Goal: Information Seeking & Learning: Check status

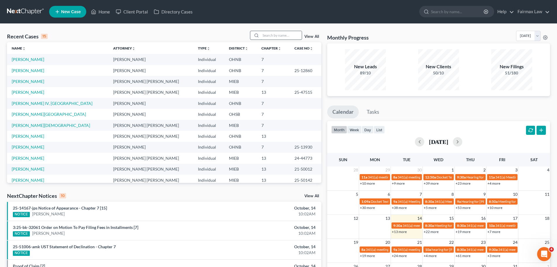
click at [272, 35] on input "search" at bounding box center [281, 35] width 41 height 8
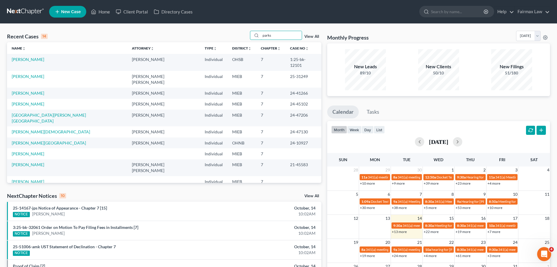
type input "parks"
click at [31, 62] on td "[PERSON_NAME]" at bounding box center [67, 62] width 120 height 17
click at [34, 62] on td "[PERSON_NAME]" at bounding box center [67, 62] width 120 height 17
click at [39, 57] on td "[PERSON_NAME]" at bounding box center [67, 62] width 120 height 17
click at [31, 58] on link "[PERSON_NAME]" at bounding box center [28, 59] width 32 height 5
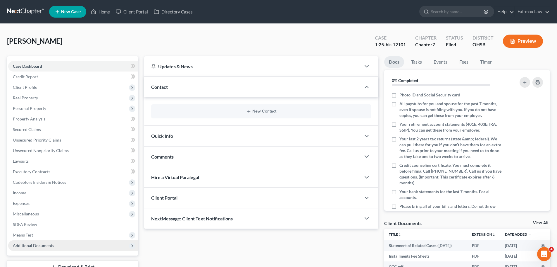
click at [36, 244] on span "Additional Documents" at bounding box center [33, 245] width 41 height 5
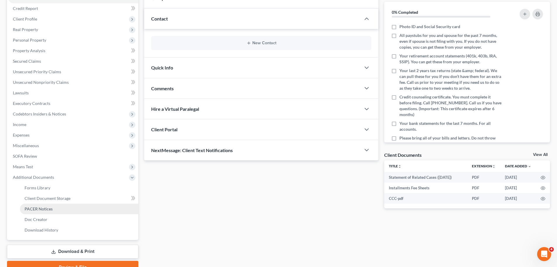
click at [52, 210] on link "PACER Notices" at bounding box center [79, 208] width 118 height 11
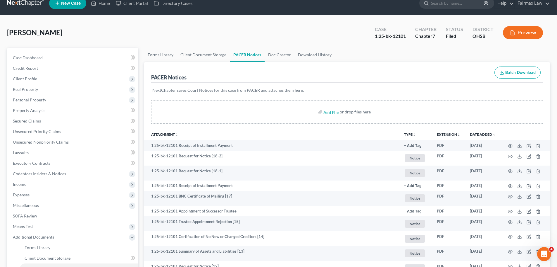
scroll to position [221, 0]
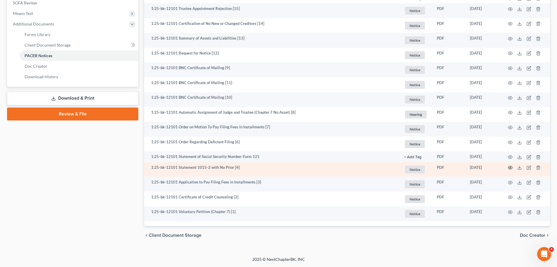
click at [509, 166] on icon "button" at bounding box center [510, 167] width 5 height 5
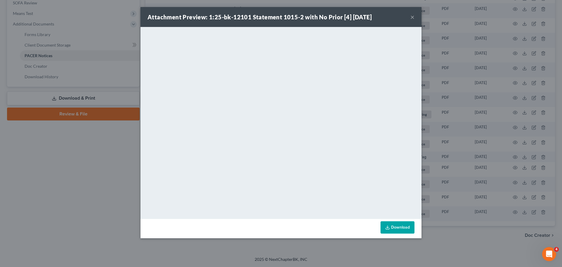
click at [97, 192] on div "Attachment Preview: 1:25-bk-12101 Statement 1015-2 with No Prior [4] [DATE] × D…" at bounding box center [281, 133] width 562 height 267
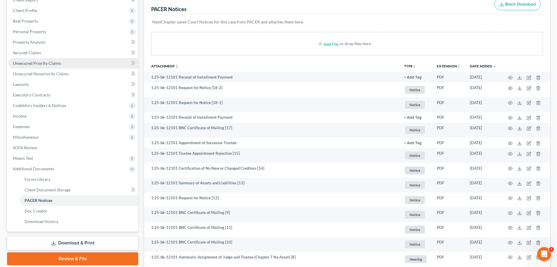
scroll to position [16, 0]
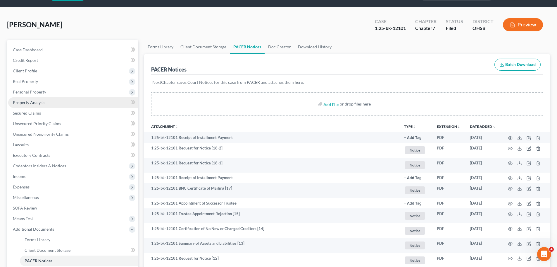
click at [29, 107] on link "Property Analysis" at bounding box center [73, 102] width 130 height 11
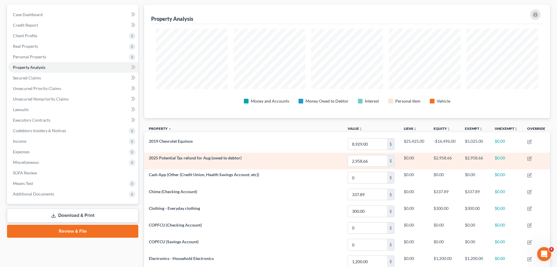
scroll to position [25, 0]
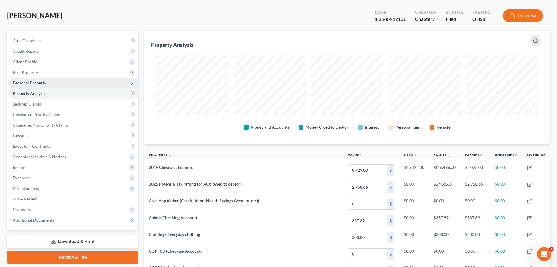
click at [17, 86] on span "Personal Property" at bounding box center [73, 83] width 130 height 11
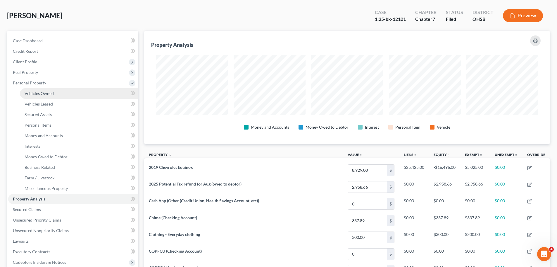
click at [38, 91] on span "Vehicles Owned" at bounding box center [39, 93] width 29 height 5
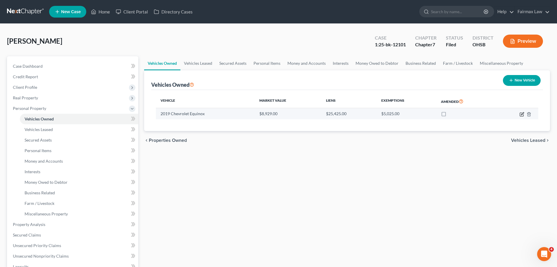
click at [521, 114] on icon "button" at bounding box center [522, 113] width 3 height 3
select select "0"
select select "7"
select select "3"
select select "0"
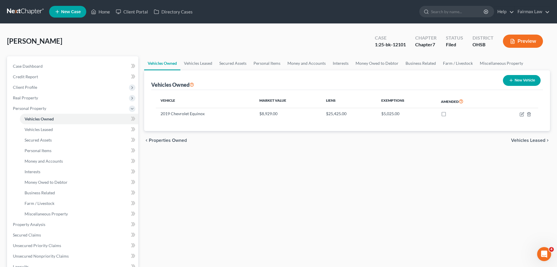
select select "3"
select select "0"
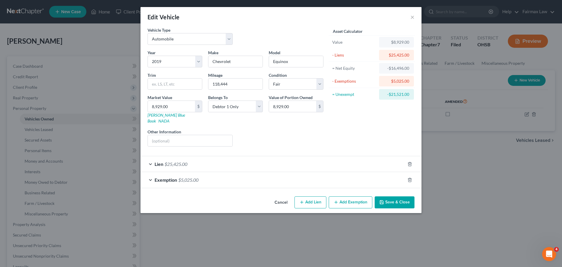
click at [231, 156] on div "Lien $25,425.00" at bounding box center [272, 164] width 265 height 16
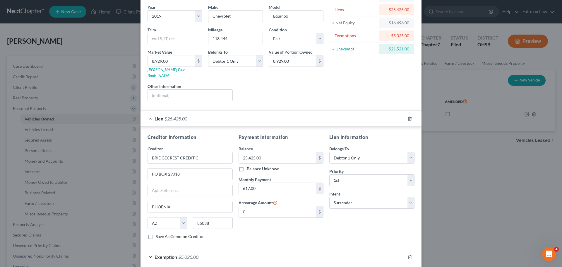
scroll to position [68, 0]
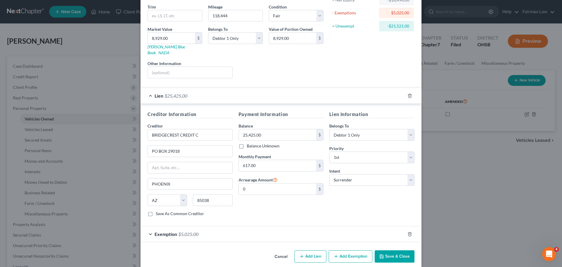
click at [273, 253] on button "Cancel" at bounding box center [281, 256] width 22 height 12
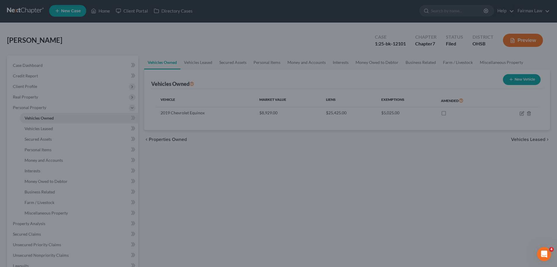
scroll to position [150, 0]
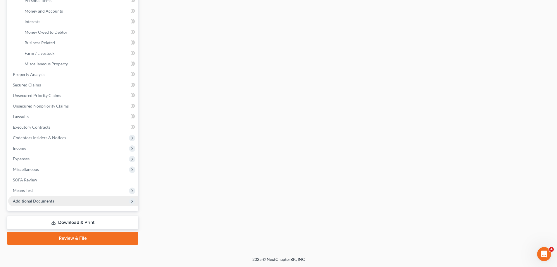
click at [79, 202] on span "Additional Documents" at bounding box center [73, 200] width 130 height 11
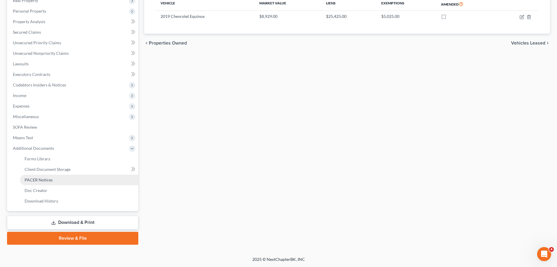
click at [56, 182] on link "PACER Notices" at bounding box center [79, 179] width 118 height 11
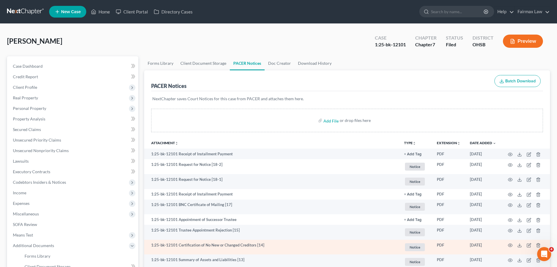
scroll to position [221, 0]
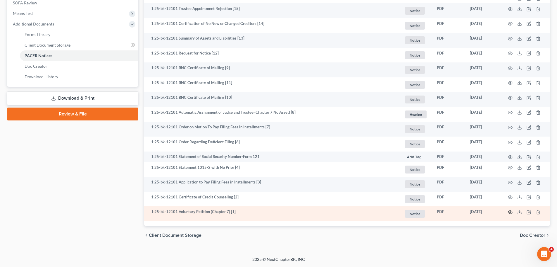
click at [511, 210] on icon "button" at bounding box center [510, 211] width 5 height 5
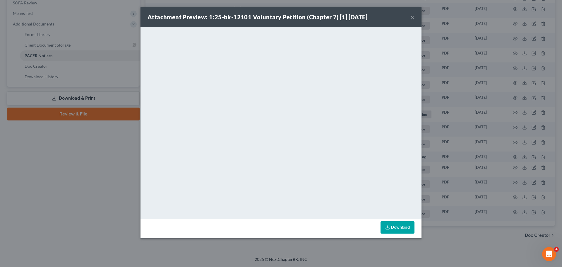
click at [456, 187] on div "Attachment Preview: 1:25-bk-12101 Voluntary Petition (Chapter 7) [1] [DATE] × D…" at bounding box center [281, 133] width 562 height 267
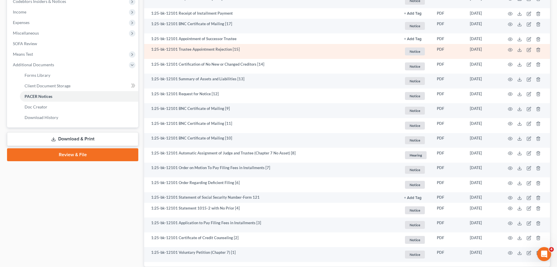
scroll to position [153, 0]
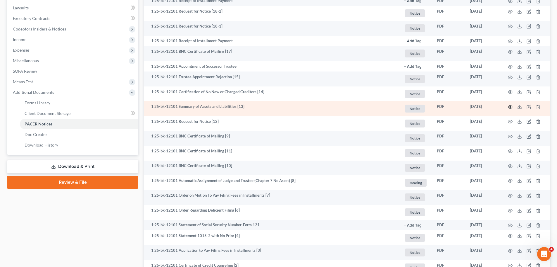
click at [509, 108] on icon "button" at bounding box center [510, 106] width 5 height 5
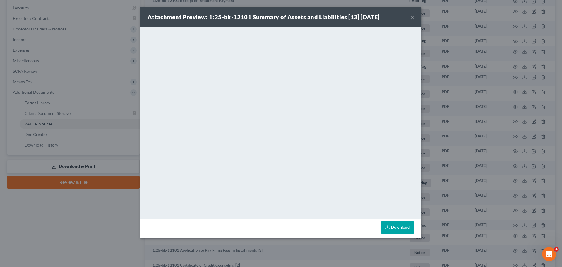
click at [59, 247] on div "Attachment Preview: 1:25-bk-12101 Summary of Assets and Liabilities [13] [DATE]…" at bounding box center [281, 133] width 562 height 267
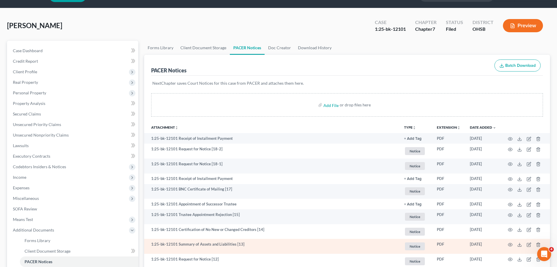
scroll to position [68, 0]
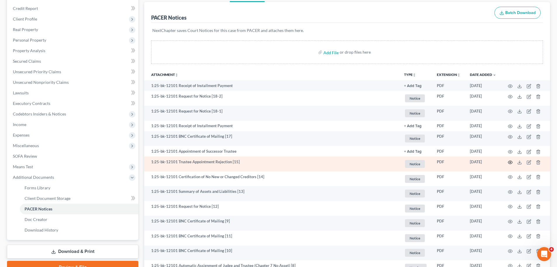
click at [511, 160] on icon "button" at bounding box center [510, 162] width 5 height 5
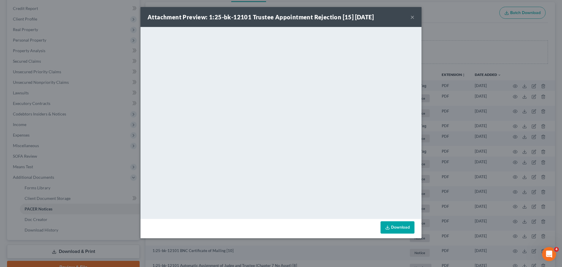
click at [470, 175] on div "Attachment Preview: 1:25-bk-12101 Trustee Appointment Rejection [15] [DATE] × D…" at bounding box center [281, 133] width 562 height 267
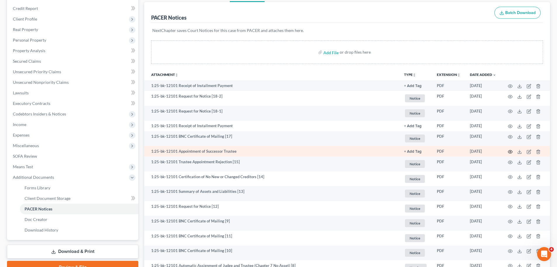
click at [511, 150] on icon "button" at bounding box center [511, 151] width 4 height 3
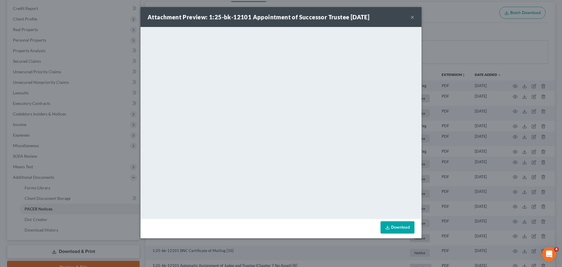
click at [491, 167] on div "Attachment Preview: 1:25-bk-12101 Appointment of Successor Trustee [DATE] × Dow…" at bounding box center [281, 133] width 562 height 267
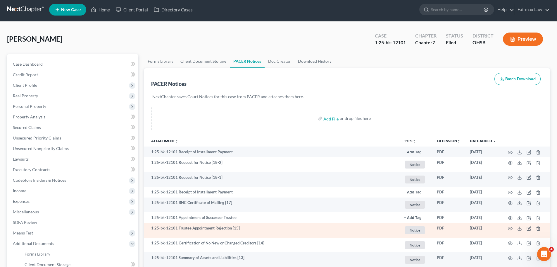
scroll to position [0, 0]
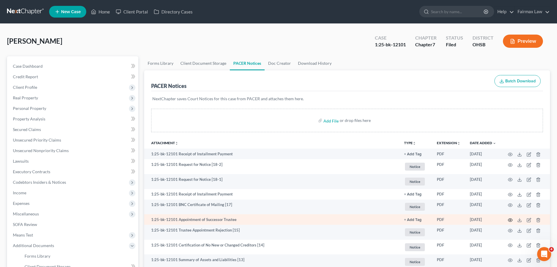
click at [510, 220] on icon "button" at bounding box center [510, 219] width 5 height 5
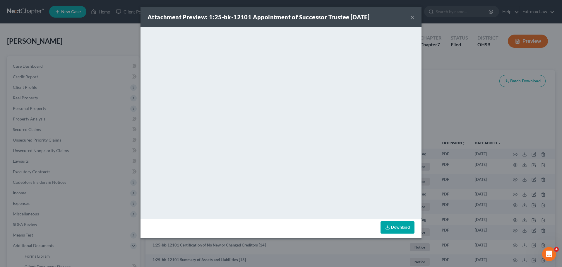
click at [451, 167] on div "Attachment Preview: 1:25-bk-12101 Appointment of Successor Trustee [DATE] × Dow…" at bounding box center [281, 133] width 562 height 267
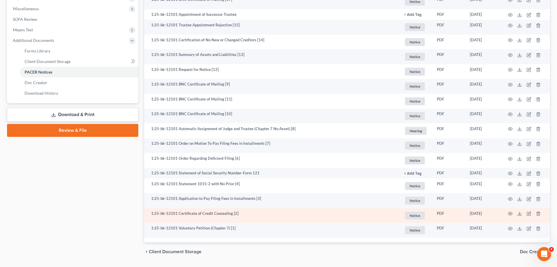
scroll to position [137, 0]
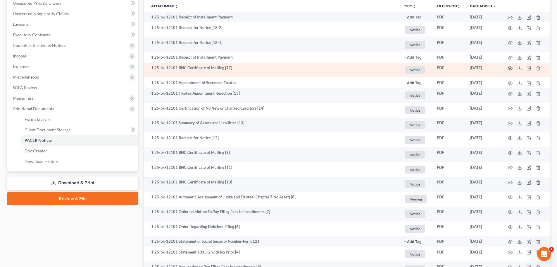
click at [512, 69] on icon "button" at bounding box center [510, 68] width 5 height 5
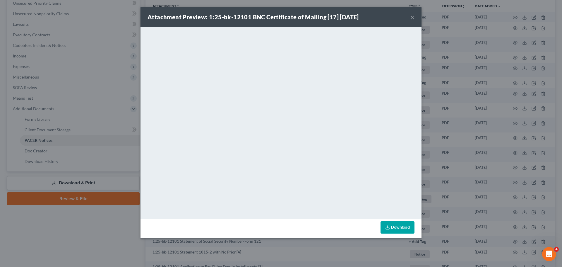
click at [533, 146] on div "Attachment Preview: 1:25-bk-12101 BNC Certificate of Mailing [17] [DATE] × <obj…" at bounding box center [281, 133] width 562 height 267
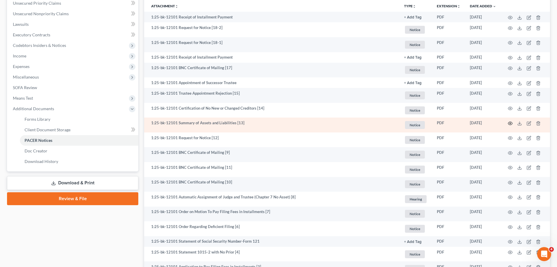
click at [510, 122] on icon "button" at bounding box center [510, 123] width 5 height 5
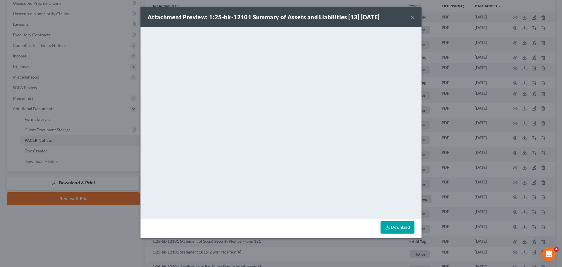
click at [439, 47] on div "Attachment Preview: 1:25-bk-12101 Summary of Assets and Liabilities [13] [DATE]…" at bounding box center [281, 133] width 562 height 267
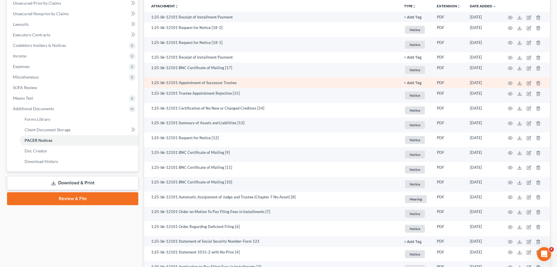
click at [511, 80] on td at bounding box center [525, 82] width 49 height 11
click at [511, 84] on icon "button" at bounding box center [511, 82] width 4 height 3
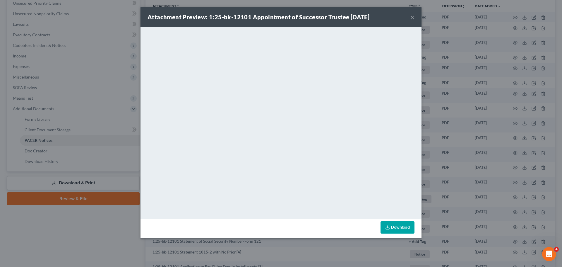
click at [480, 87] on div "Attachment Preview: 1:25-bk-12101 Appointment of Successor Trustee [DATE] × Dow…" at bounding box center [281, 133] width 562 height 267
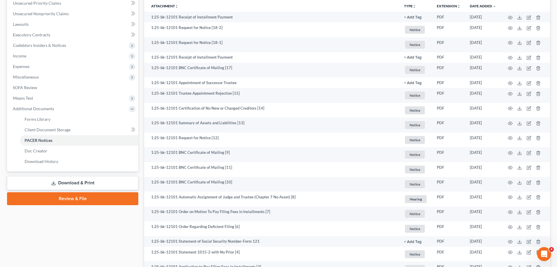
scroll to position [0, 0]
